Goal: Check status

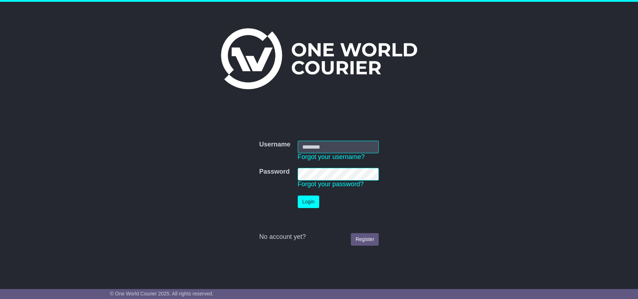
type input "**********"
click at [306, 201] on button "Login" at bounding box center [309, 202] width 22 height 13
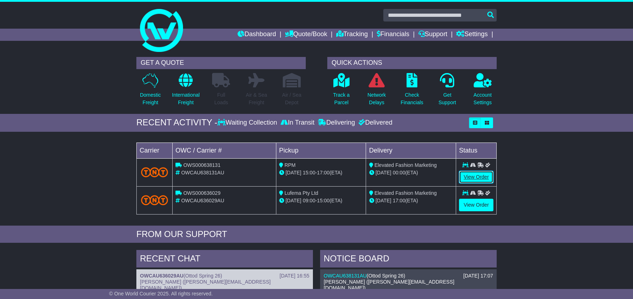
click at [473, 179] on link "View Order" at bounding box center [476, 177] width 34 height 13
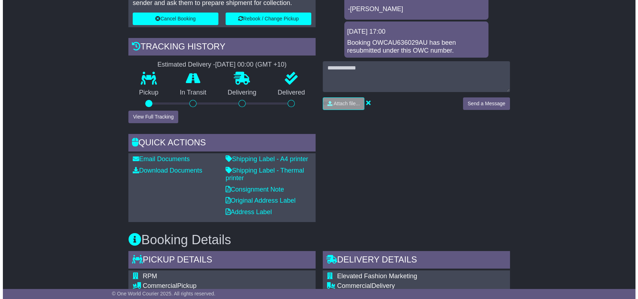
scroll to position [239, 0]
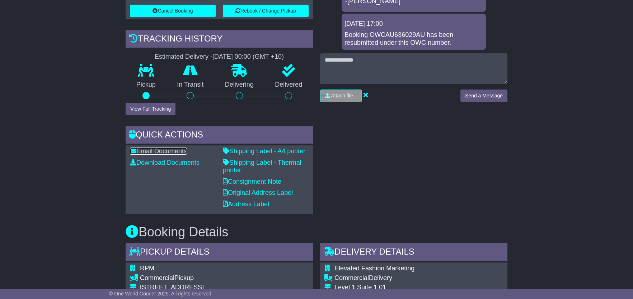
click at [151, 150] on link "Email Documents" at bounding box center [158, 151] width 57 height 7
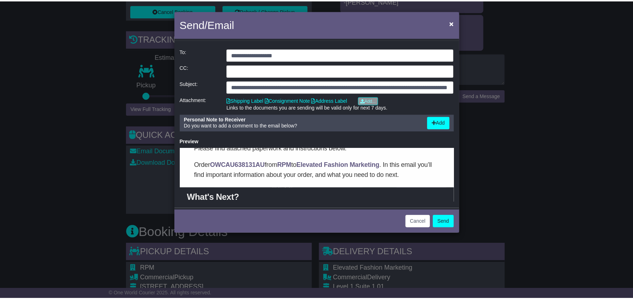
scroll to position [0, 0]
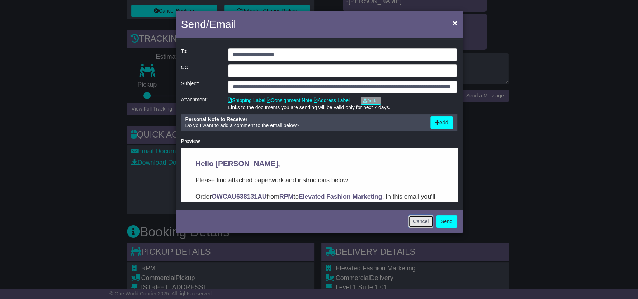
click at [422, 222] on button "Cancel" at bounding box center [420, 222] width 25 height 13
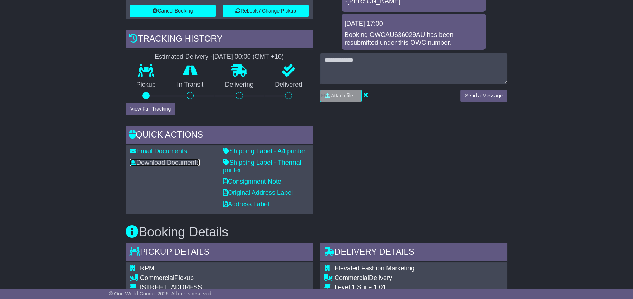
click at [172, 160] on link "Download Documents" at bounding box center [165, 162] width 70 height 7
